Goal: Use online tool/utility: Use online tool/utility

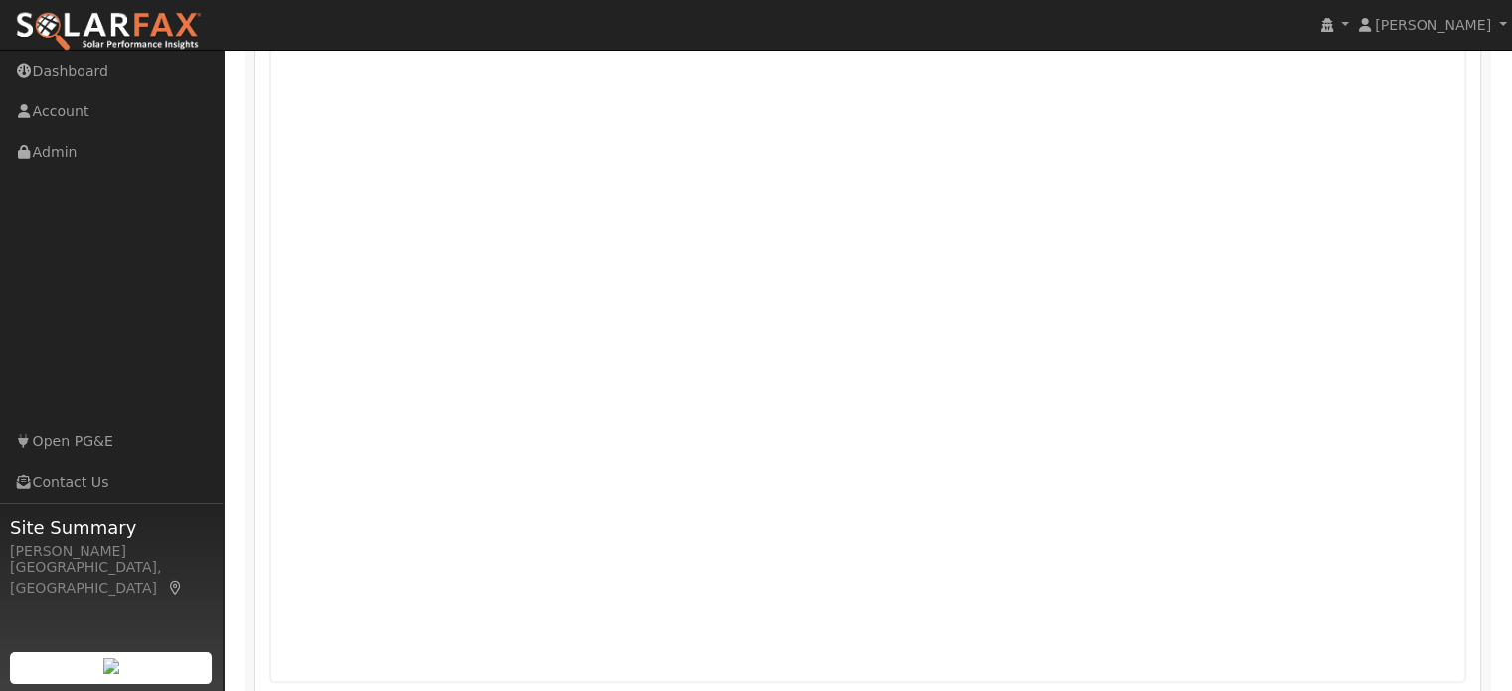
scroll to position [1592, 0]
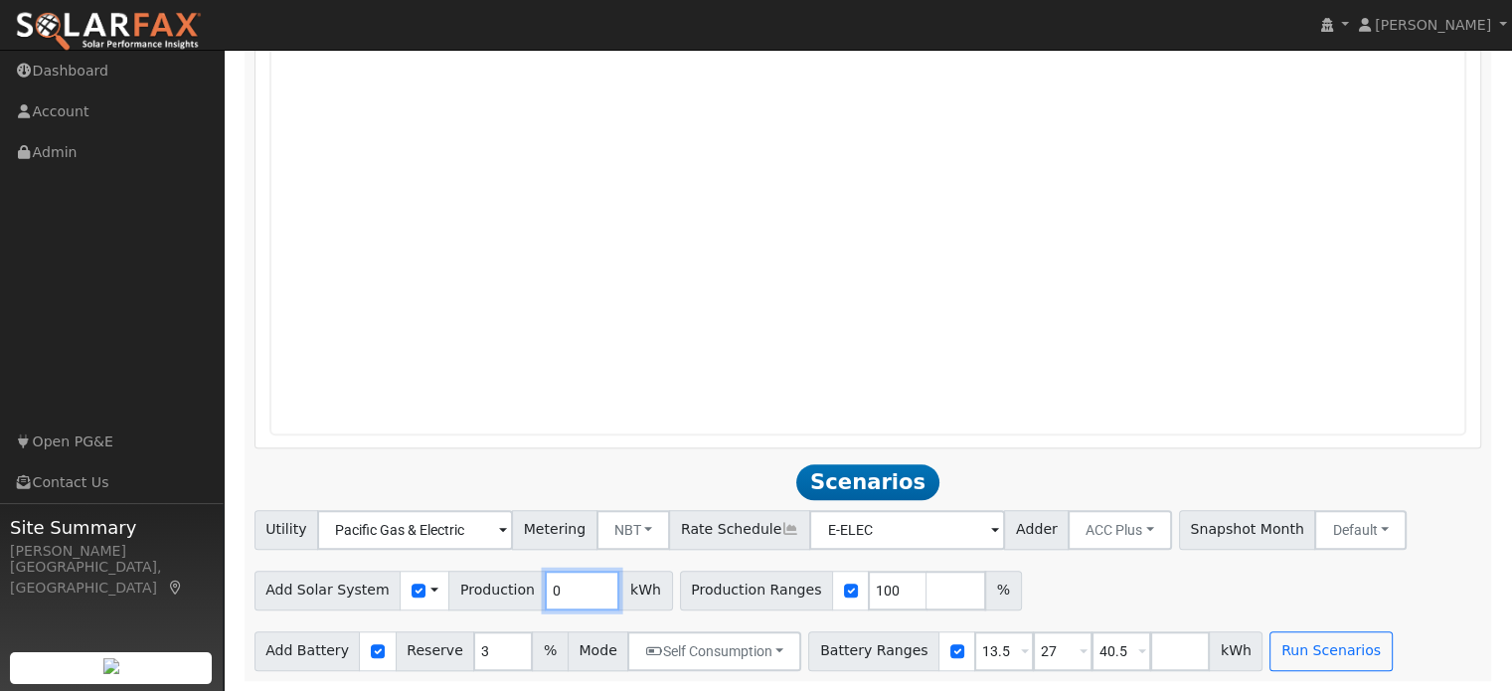
click at [545, 594] on input "0" at bounding box center [582, 590] width 75 height 40
type input "6501"
click at [926, 596] on input "number" at bounding box center [956, 590] width 60 height 40
type input "150"
click at [985, 599] on input "number" at bounding box center [1015, 590] width 60 height 40
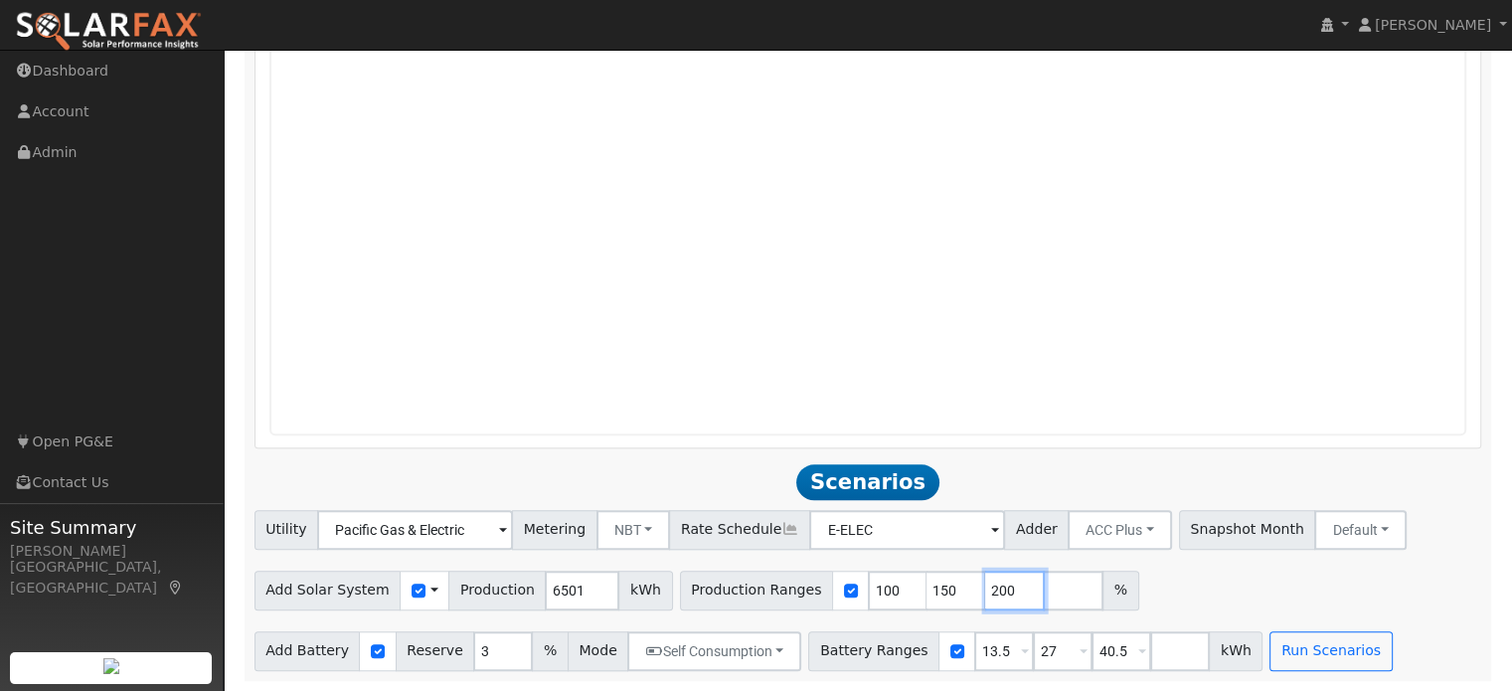
type input "200"
click at [1044, 593] on input "number" at bounding box center [1074, 590] width 60 height 40
type input "230"
click at [1263, 603] on div "Add Solar System Use CSV Data Production 6501 kWh Production Ranges 100 150 200…" at bounding box center [867, 587] width 1234 height 47
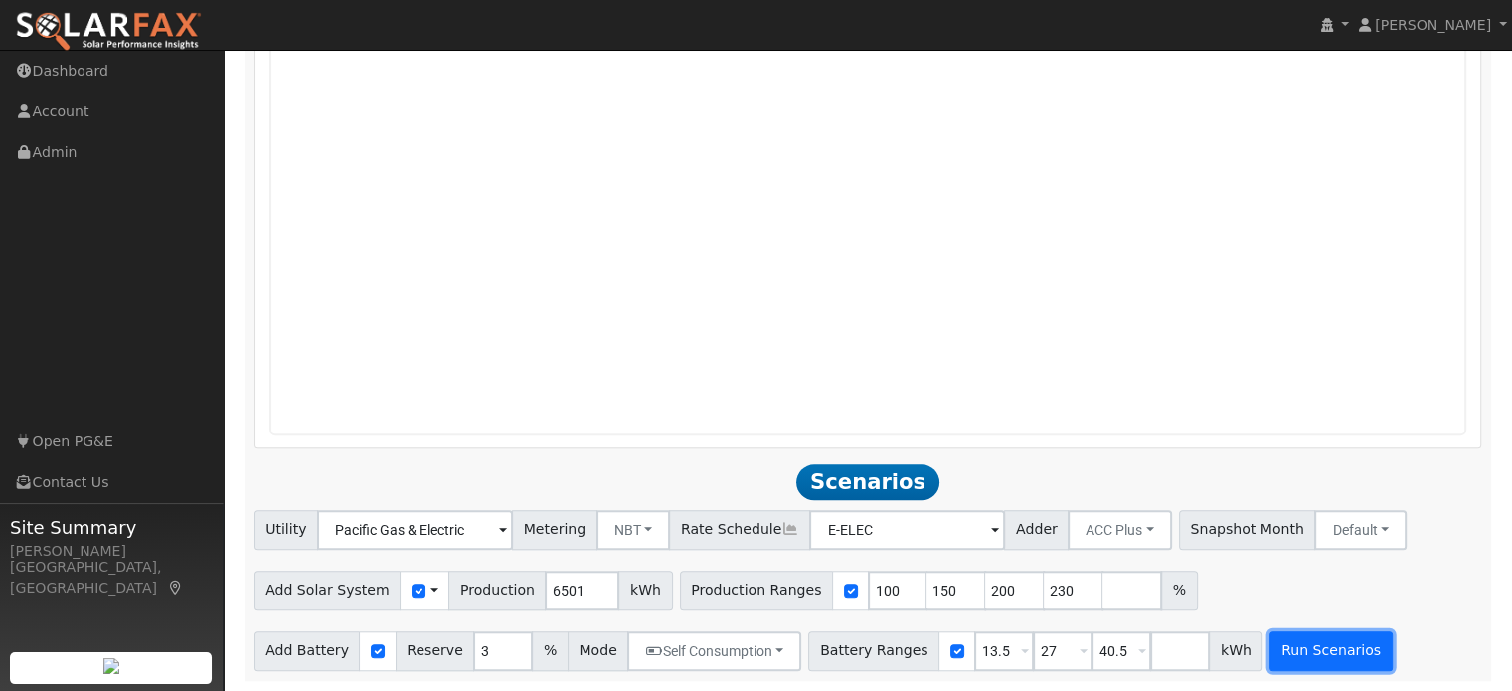
click at [1276, 650] on button "Run Scenarios" at bounding box center [1330, 651] width 122 height 40
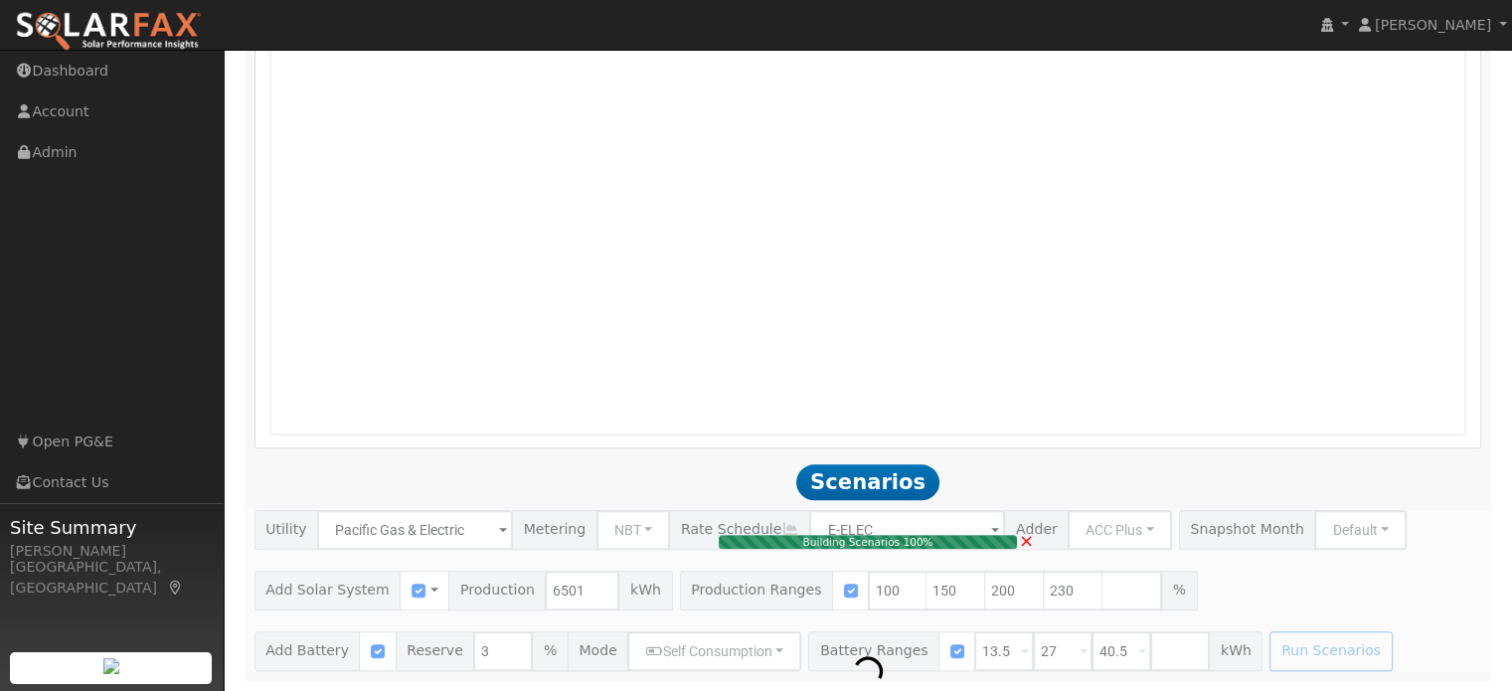
type input "8.7"
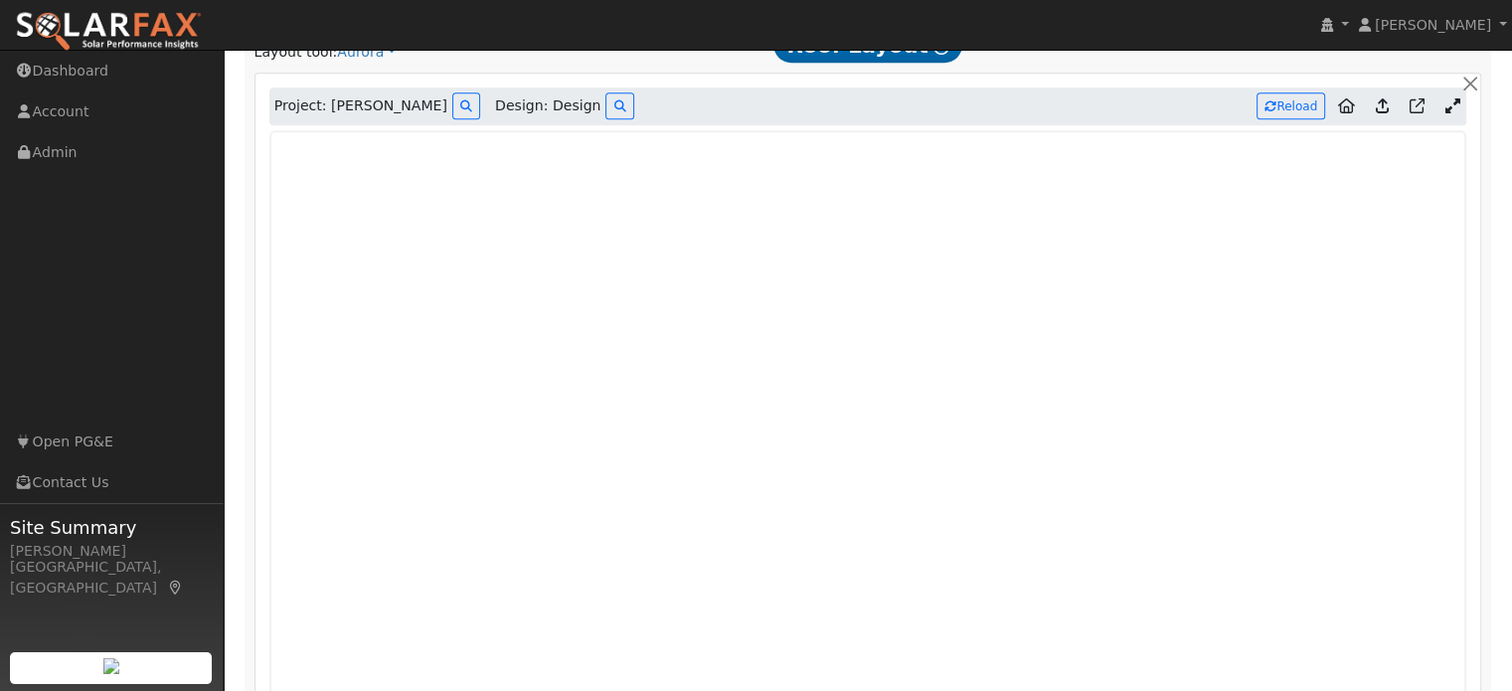
scroll to position [1102, 0]
